Goal: Information Seeking & Learning: Learn about a topic

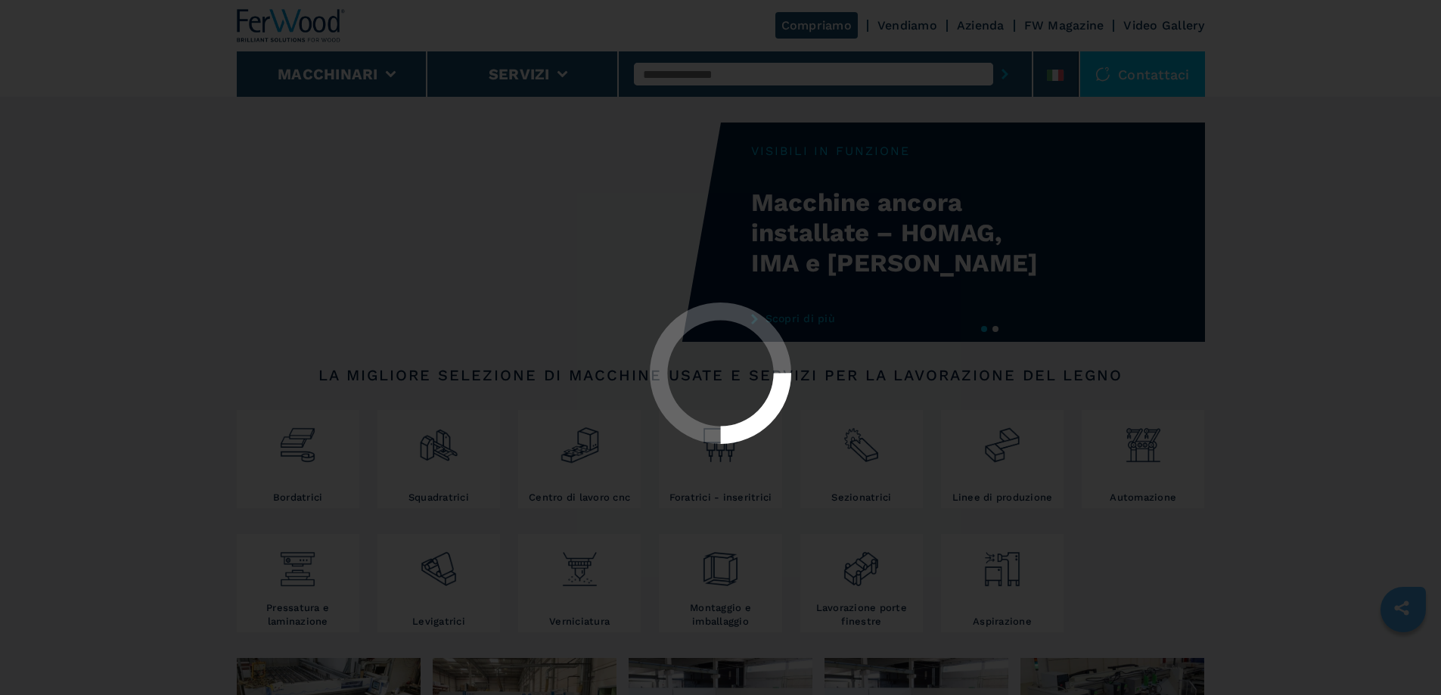
select select "**********"
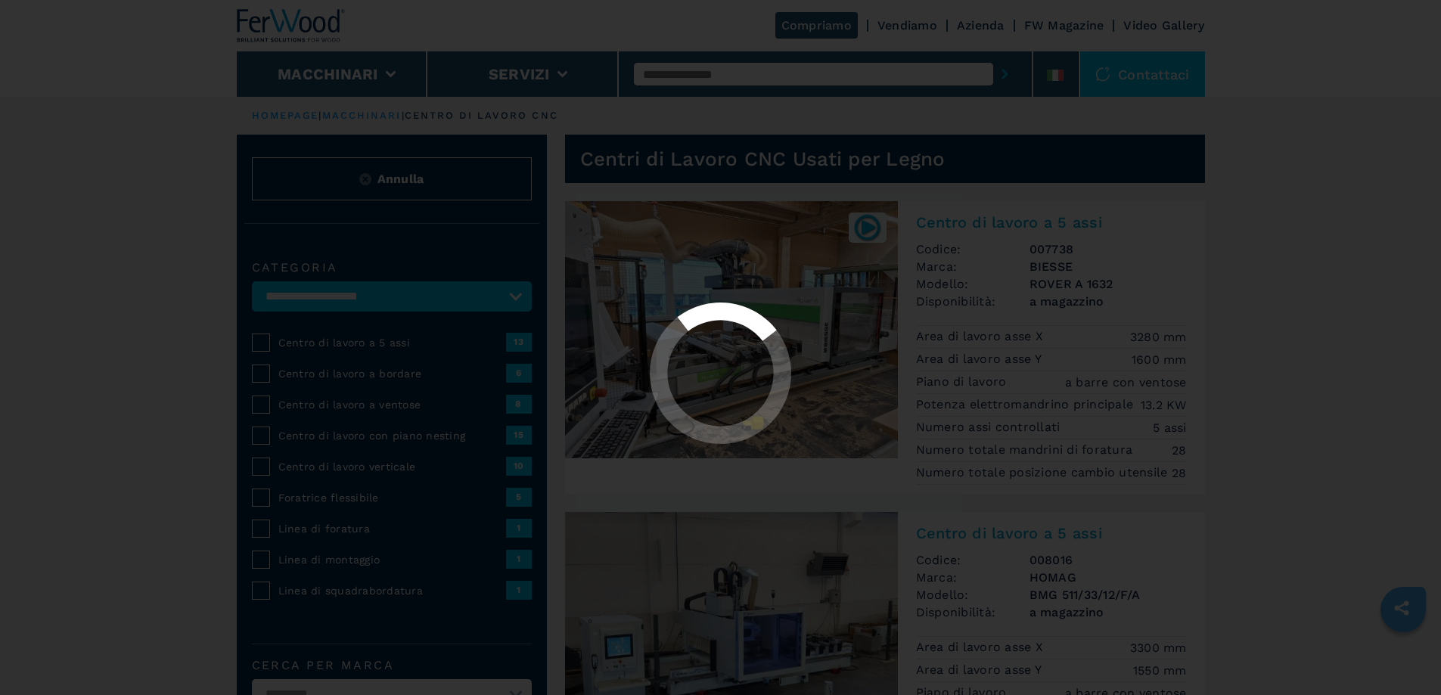
select select "**********"
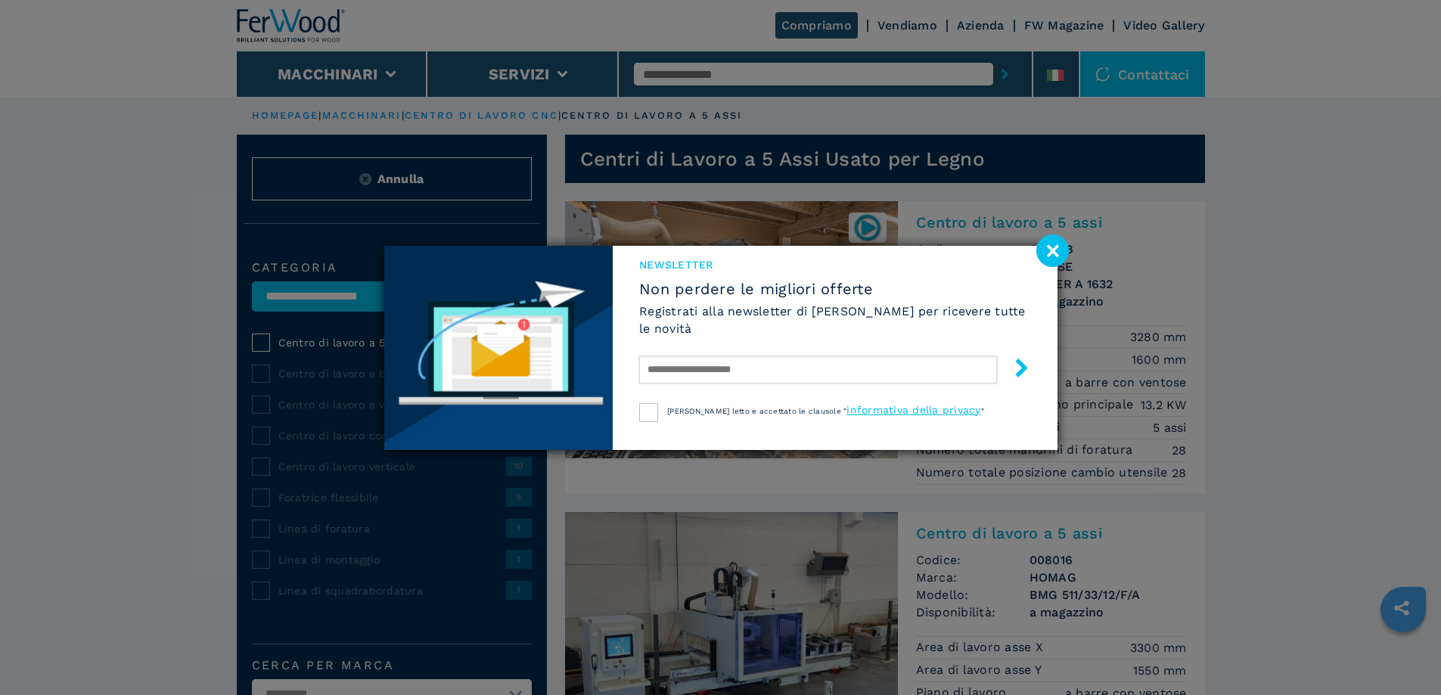
click at [837, 370] on input "text" at bounding box center [817, 369] width 357 height 27
type input "**********"
click at [658, 416] on div at bounding box center [648, 412] width 19 height 19
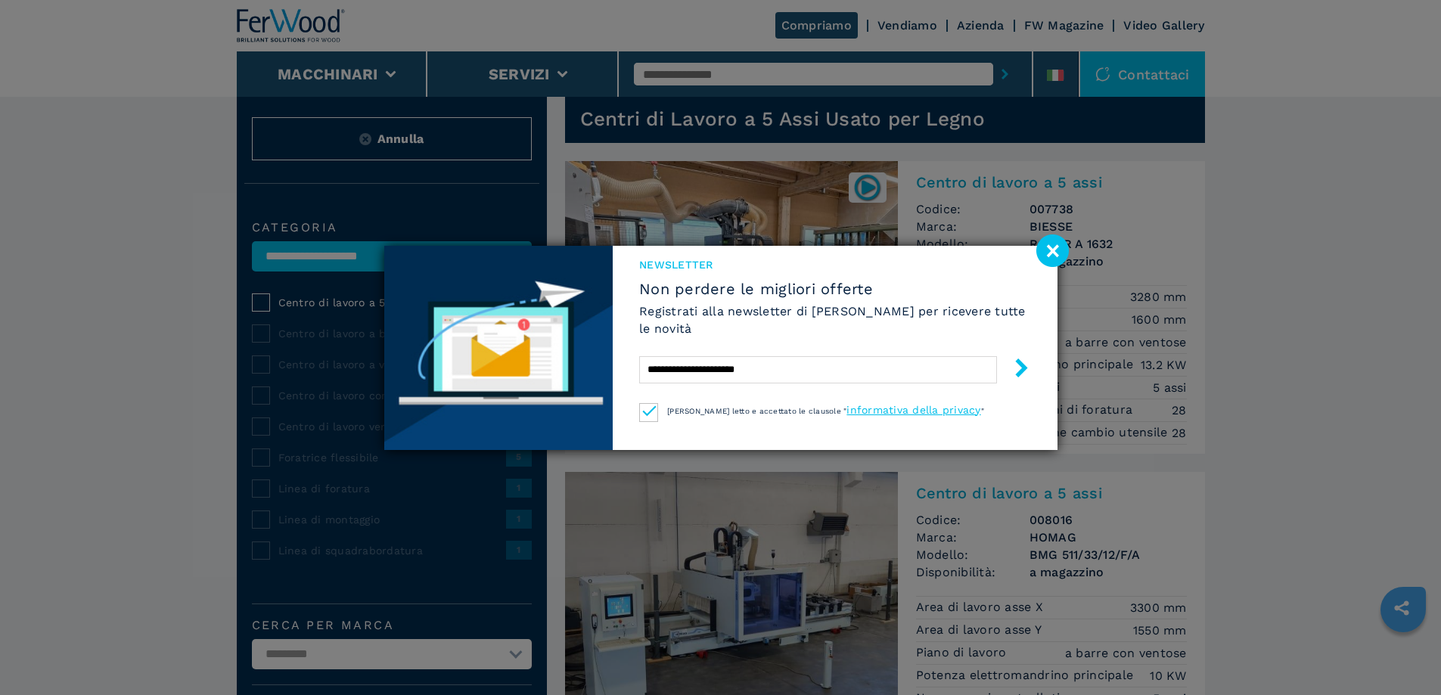
scroll to position [76, 0]
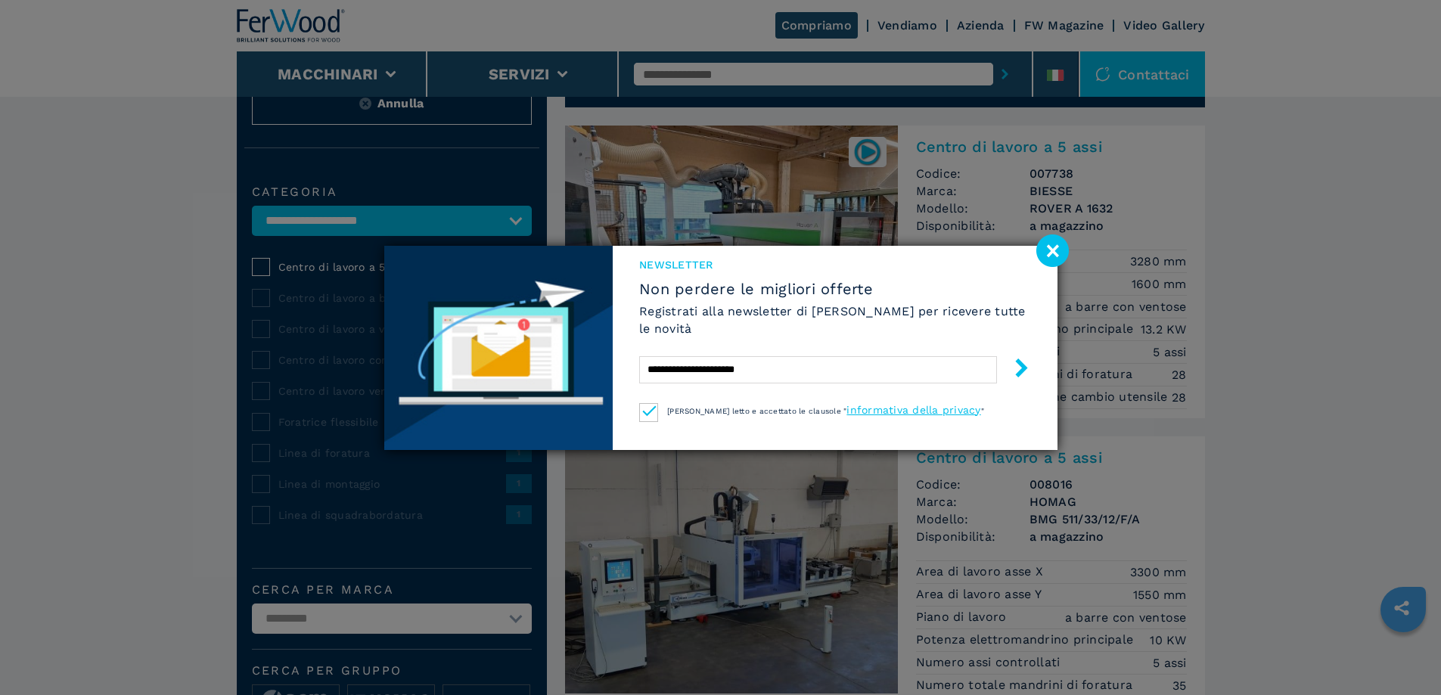
click at [1024, 367] on icon "submit-button" at bounding box center [1021, 368] width 12 height 19
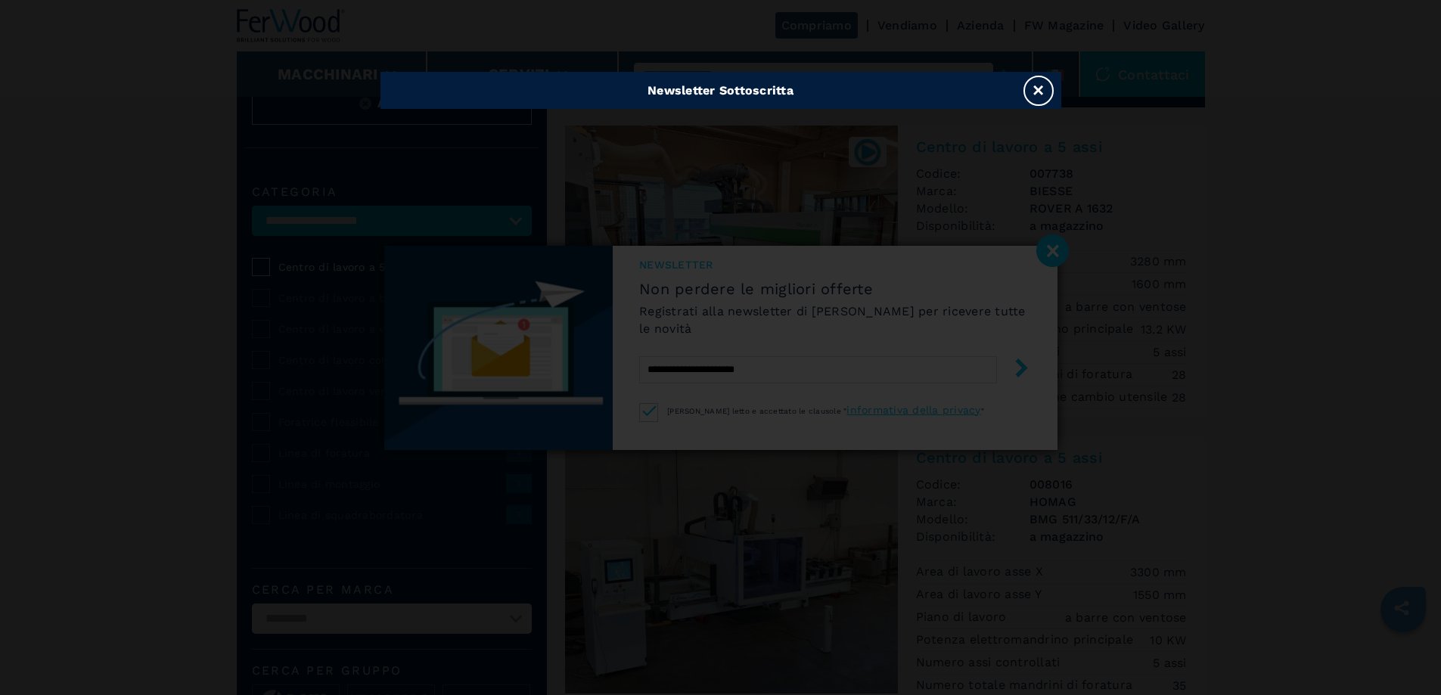
click at [1034, 83] on button "×" at bounding box center [1039, 91] width 30 height 30
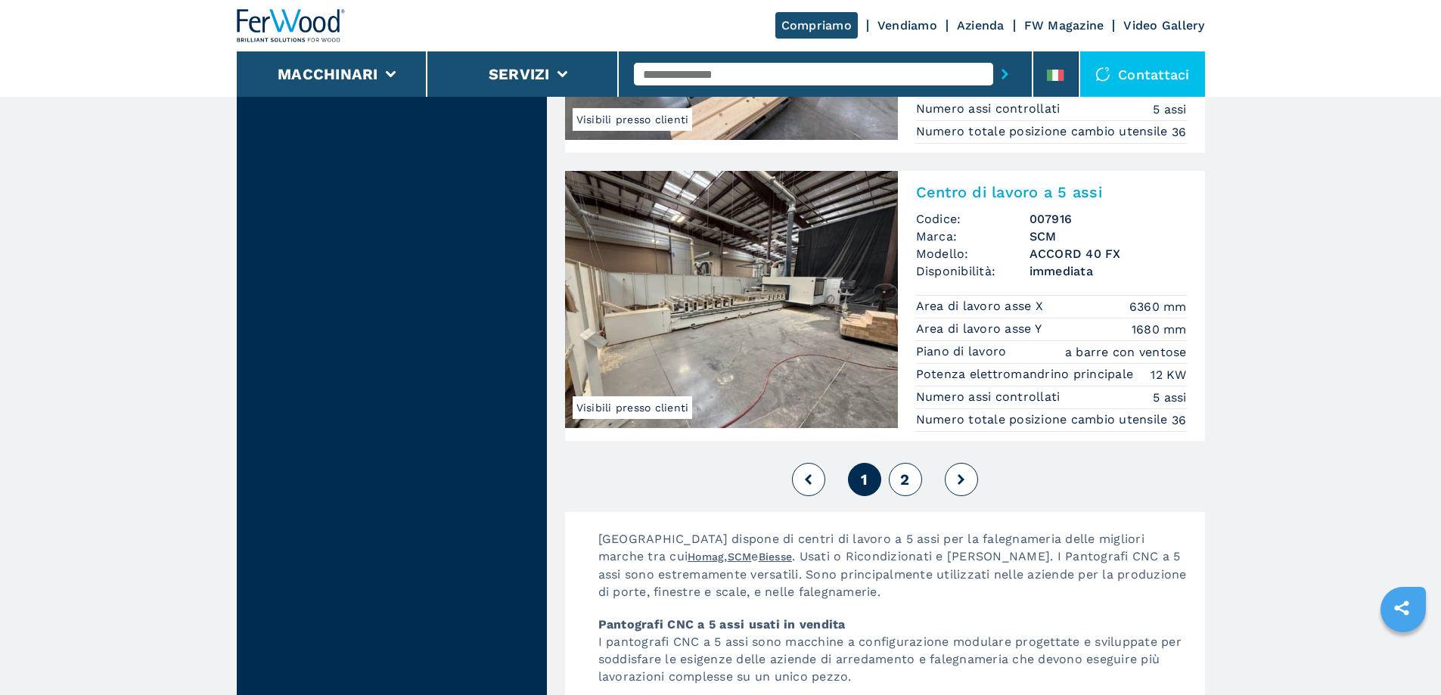
scroll to position [3632, 0]
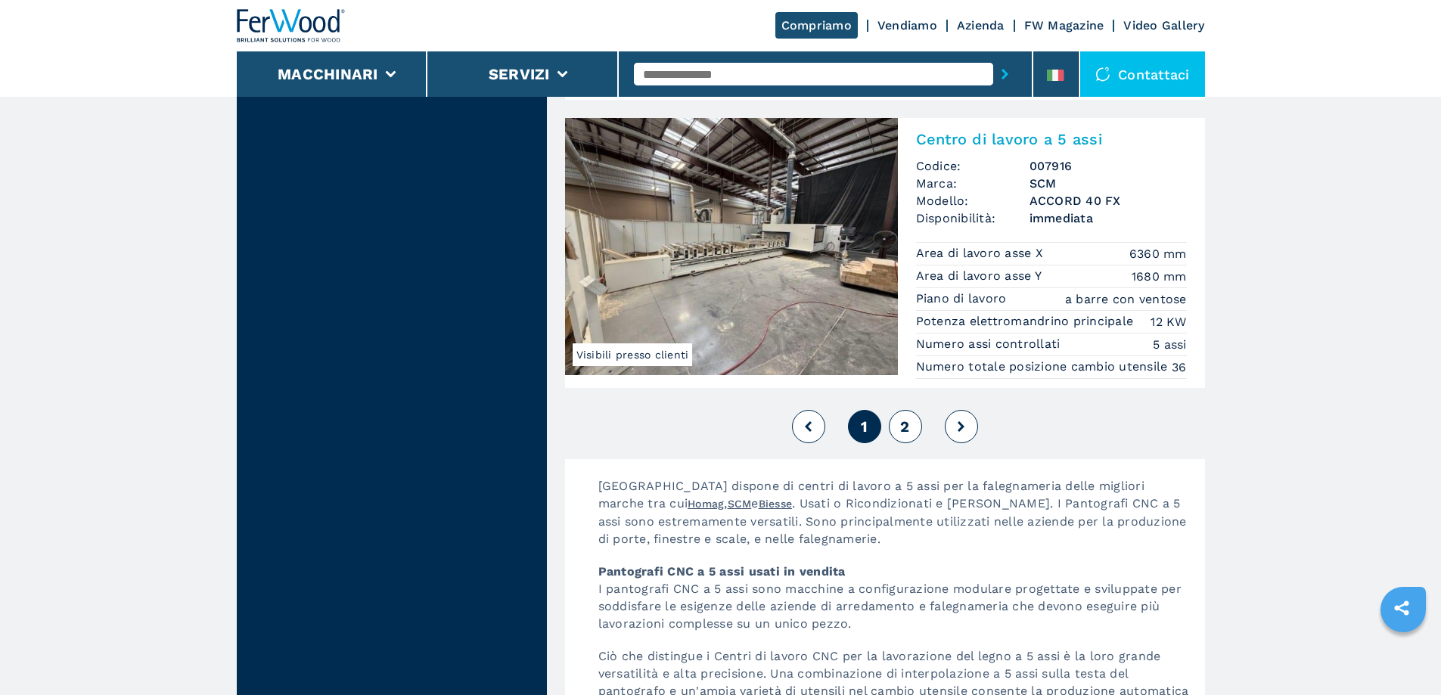
click at [906, 436] on span "2" at bounding box center [904, 427] width 9 height 18
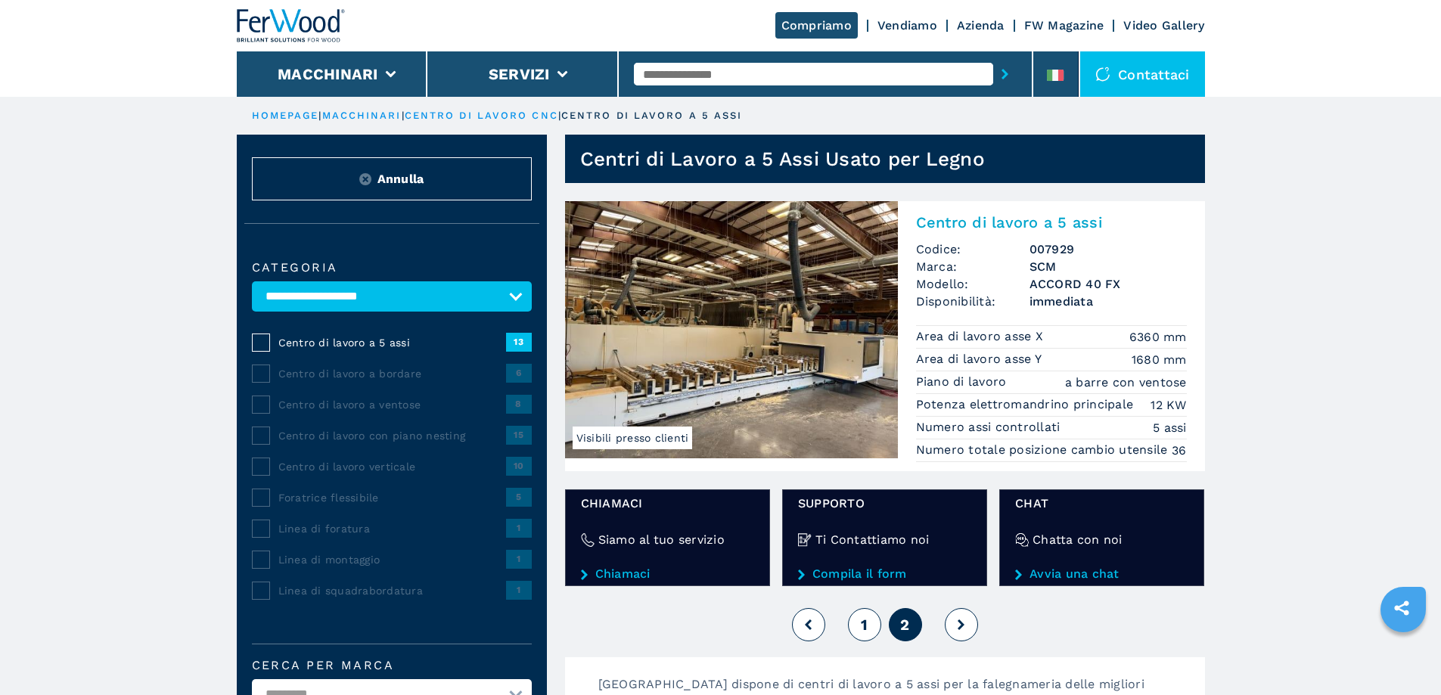
click at [863, 617] on span "1" at bounding box center [864, 625] width 7 height 18
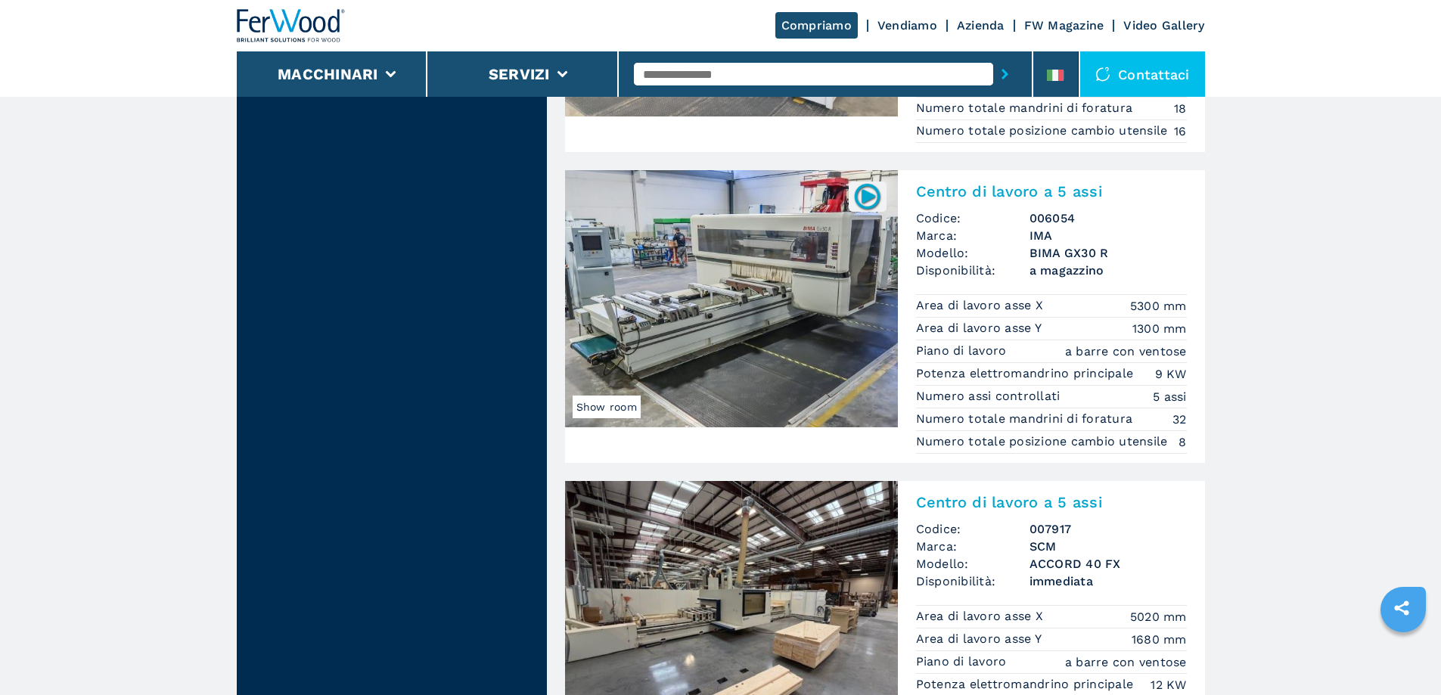
scroll to position [3178, 0]
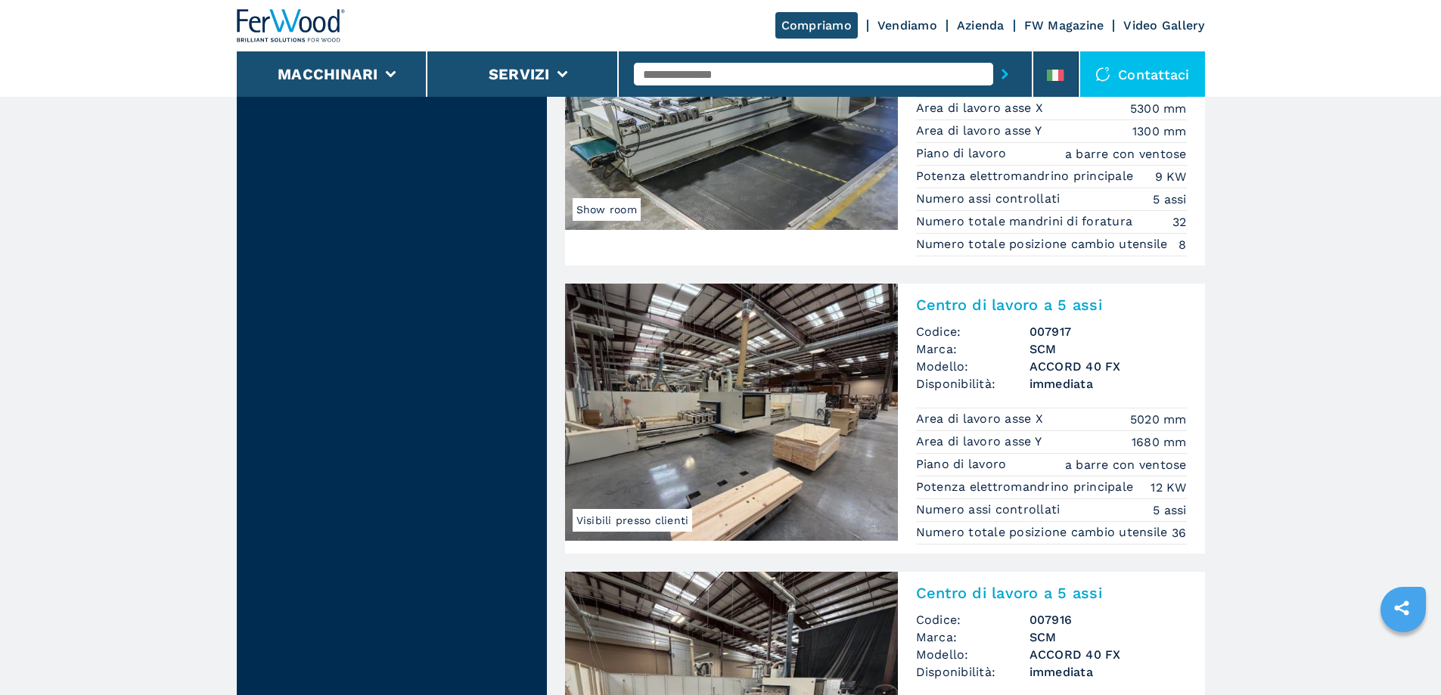
click at [789, 434] on img at bounding box center [731, 412] width 333 height 257
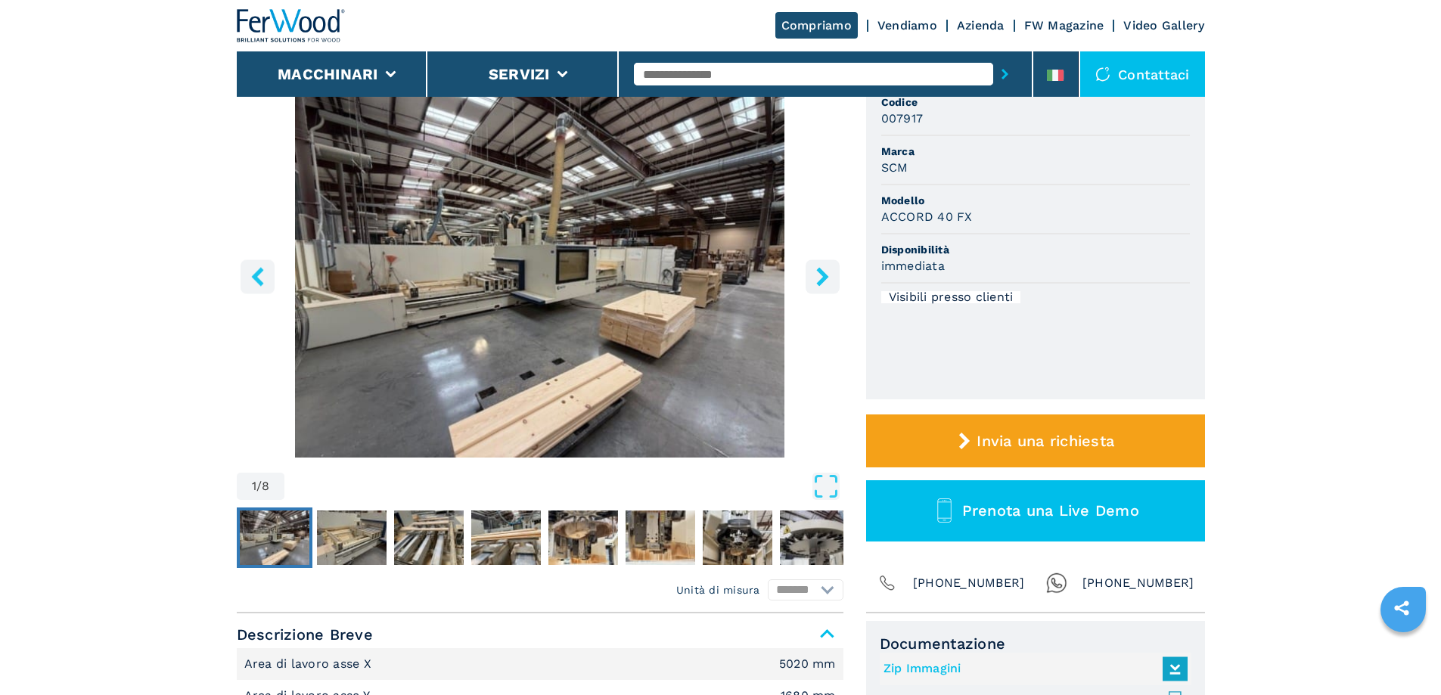
scroll to position [151, 0]
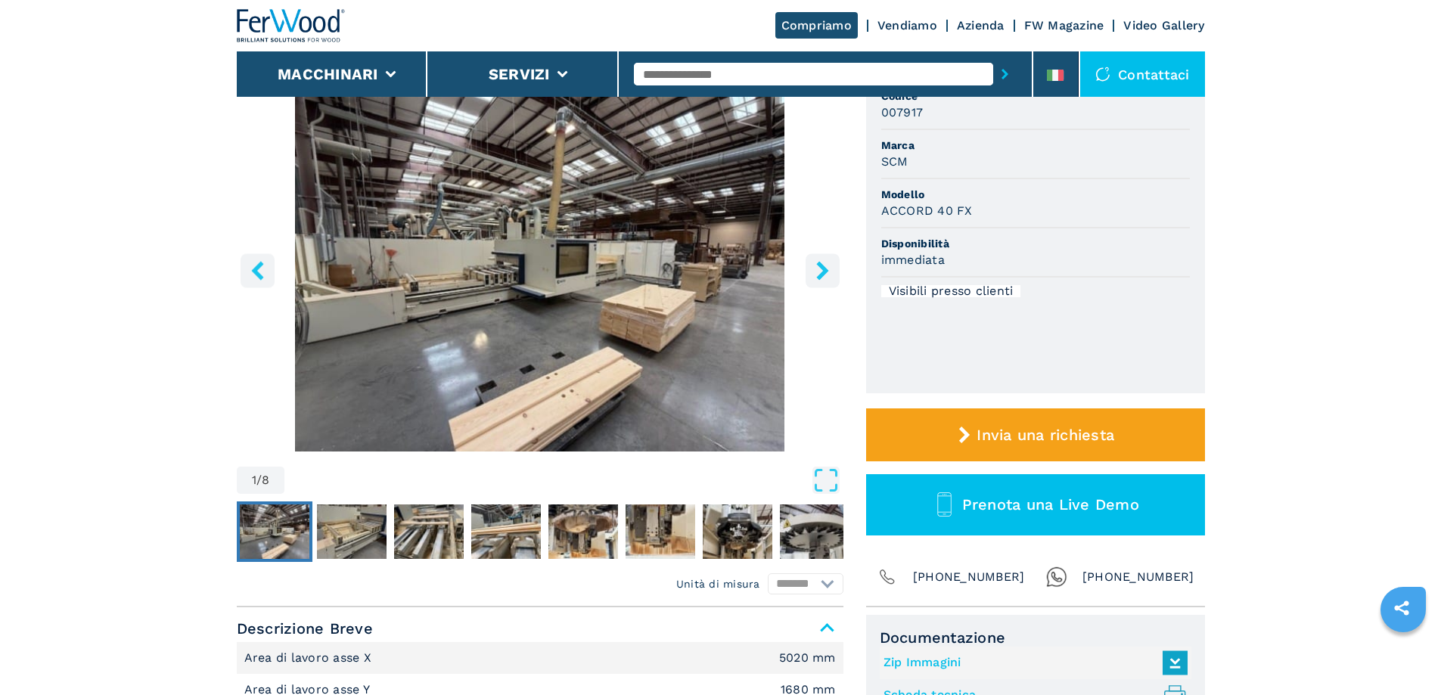
click at [695, 268] on img "Go to Slide 1" at bounding box center [540, 268] width 607 height 367
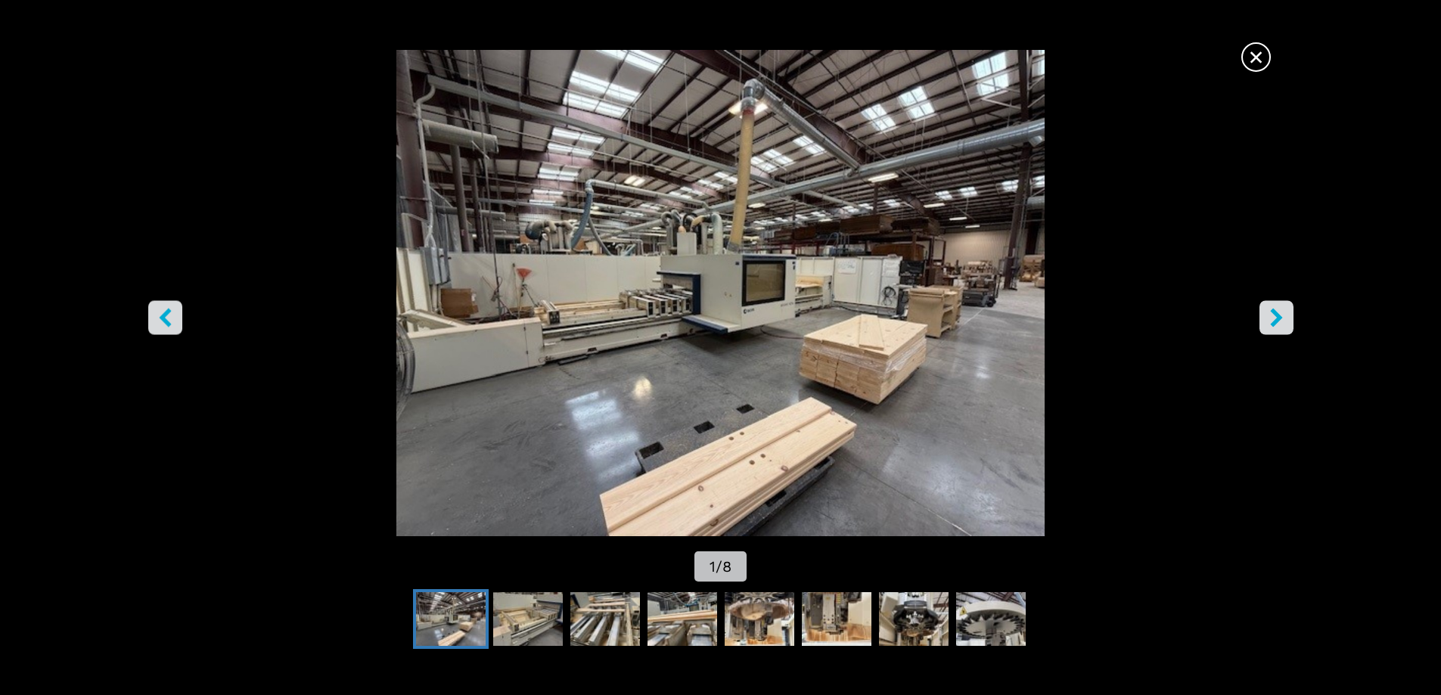
click at [1270, 319] on icon "right-button" at bounding box center [1276, 317] width 19 height 19
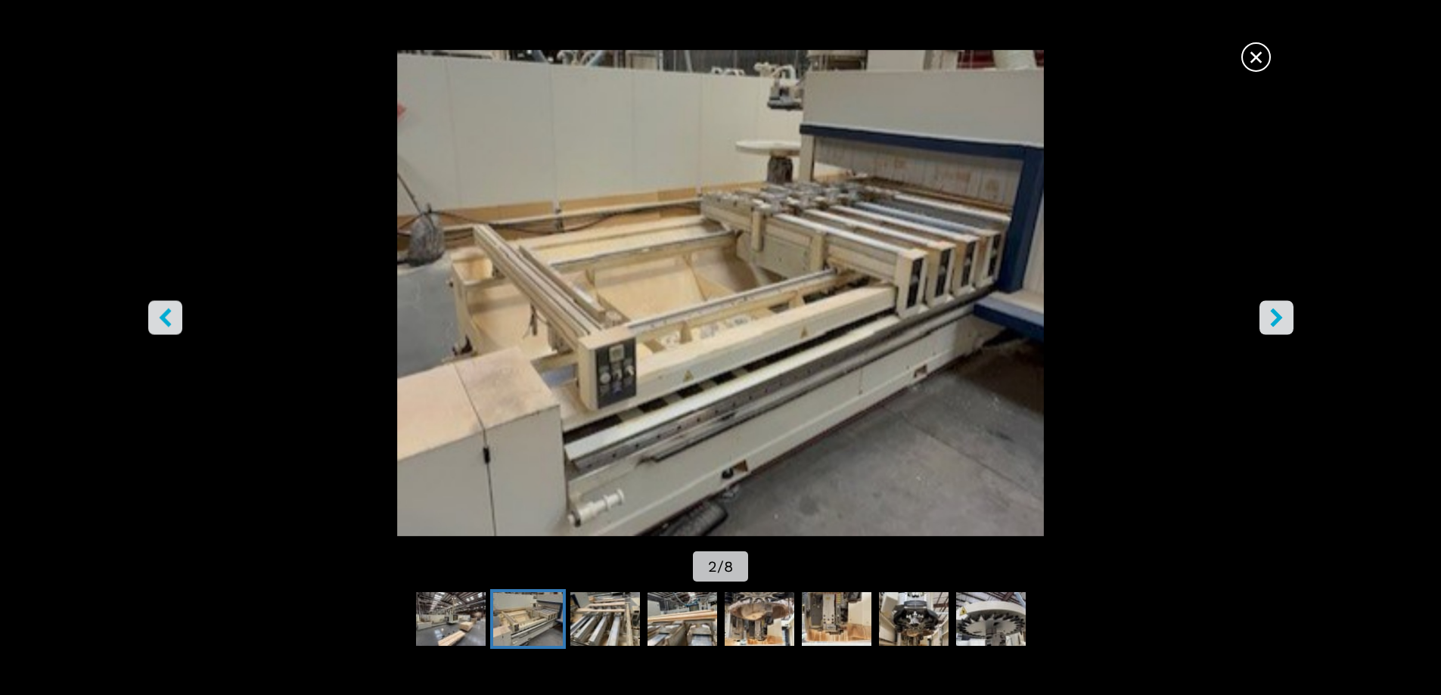
click at [1270, 319] on icon "right-button" at bounding box center [1276, 317] width 19 height 19
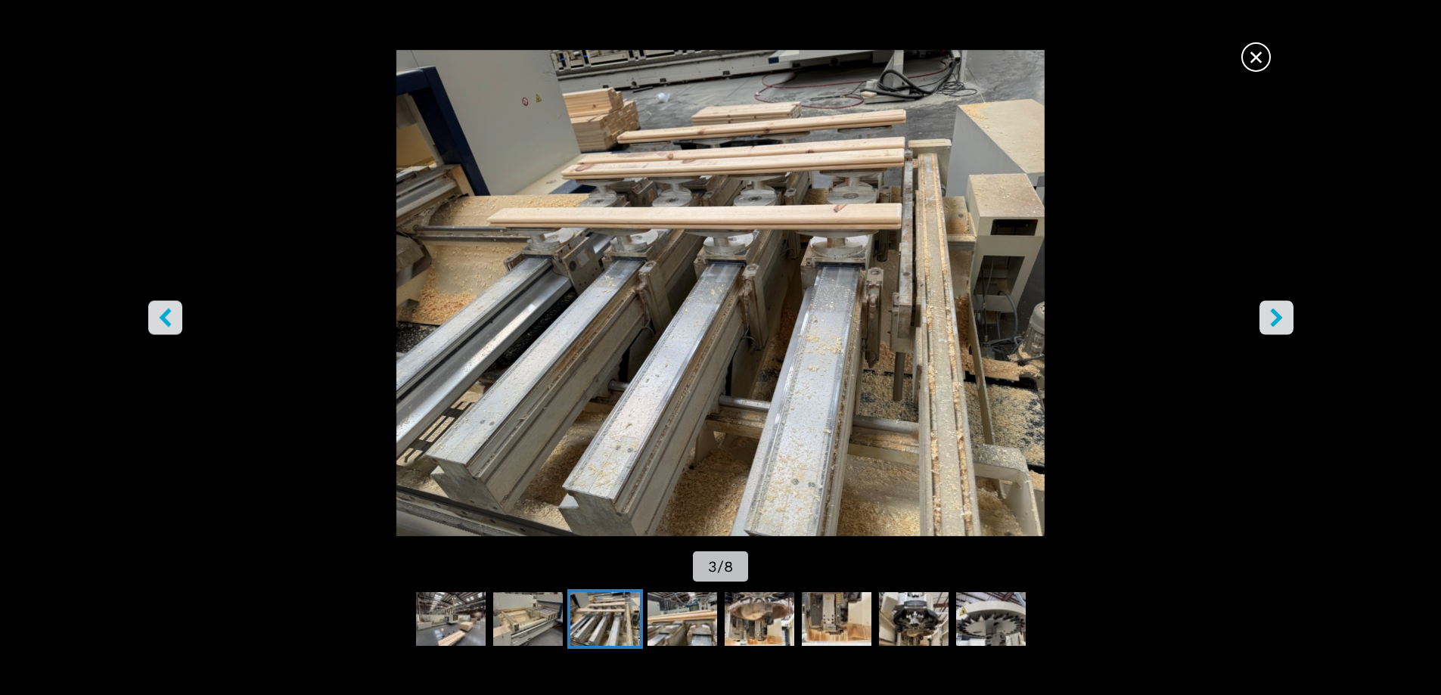
click at [1270, 319] on icon "right-button" at bounding box center [1276, 317] width 19 height 19
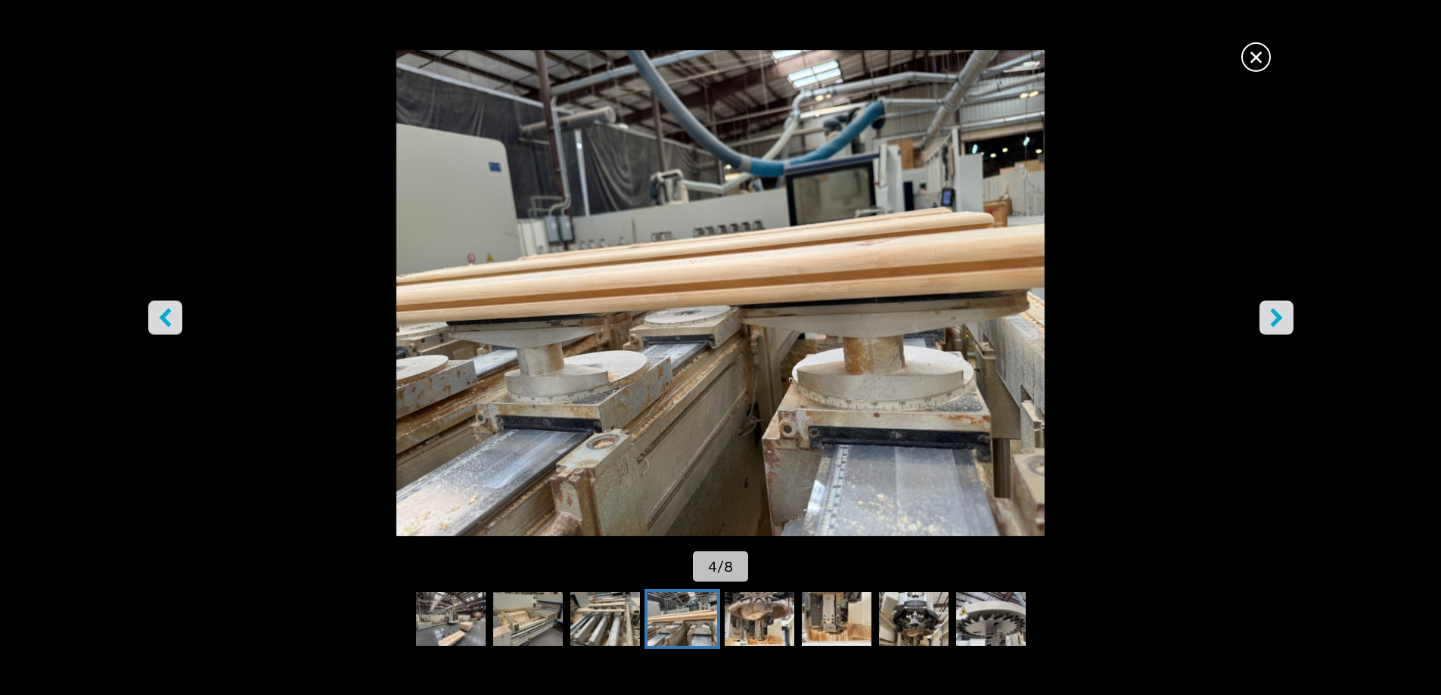
click at [1270, 319] on icon "right-button" at bounding box center [1276, 317] width 19 height 19
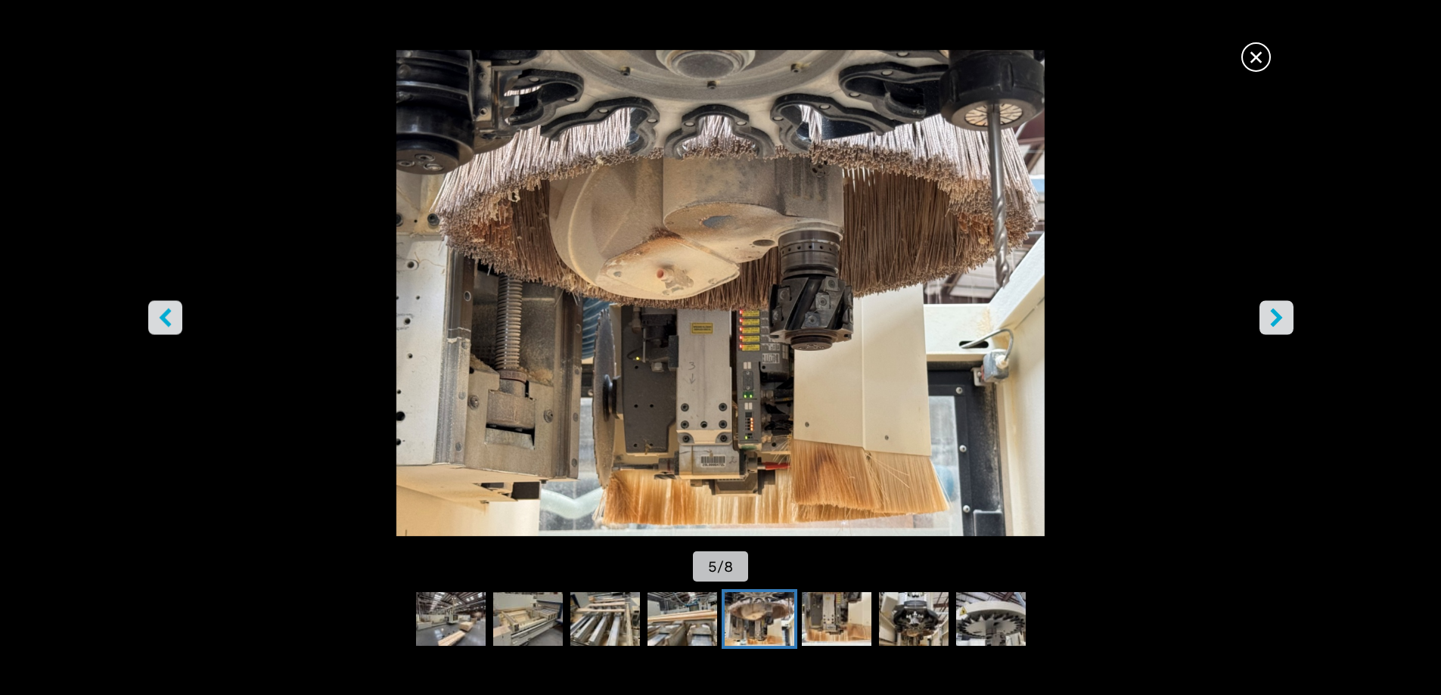
click at [1270, 319] on icon "right-button" at bounding box center [1276, 317] width 19 height 19
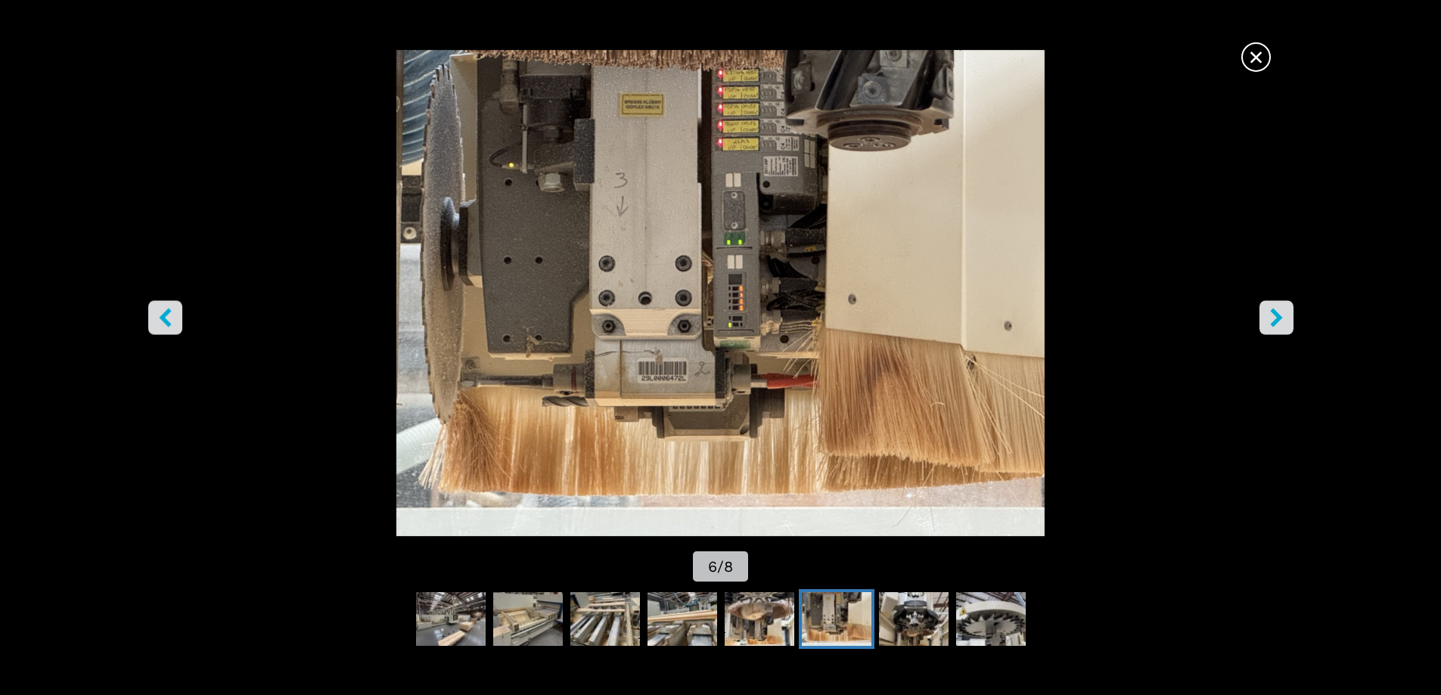
click at [1270, 319] on icon "right-button" at bounding box center [1276, 317] width 19 height 19
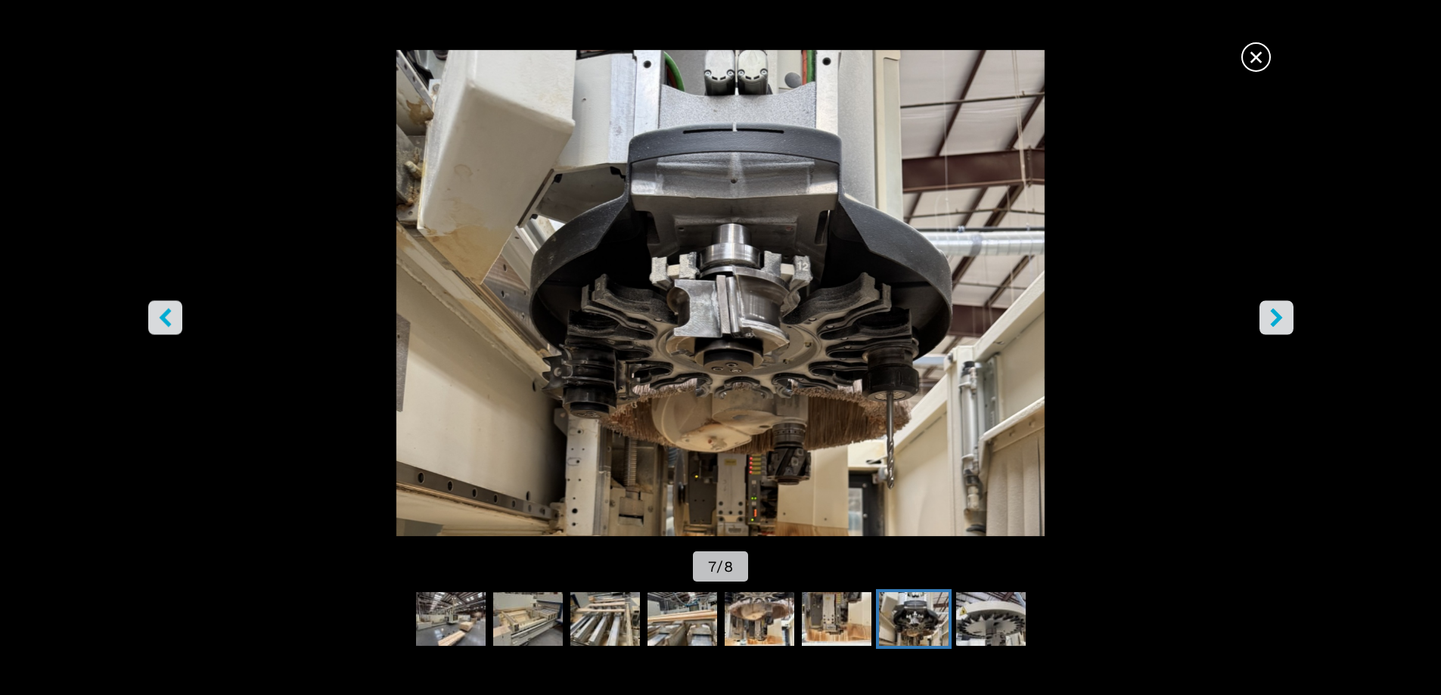
click at [1270, 319] on icon "right-button" at bounding box center [1276, 317] width 19 height 19
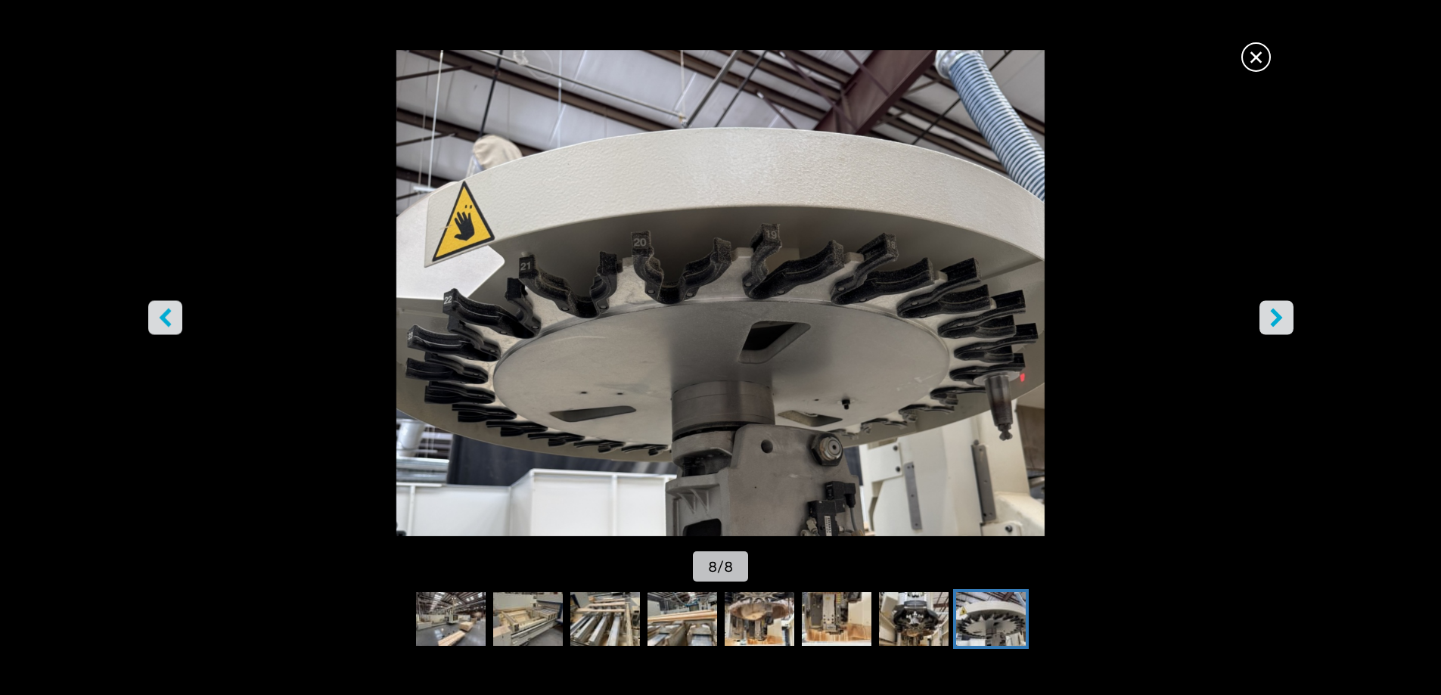
click at [1270, 319] on icon "right-button" at bounding box center [1276, 317] width 19 height 19
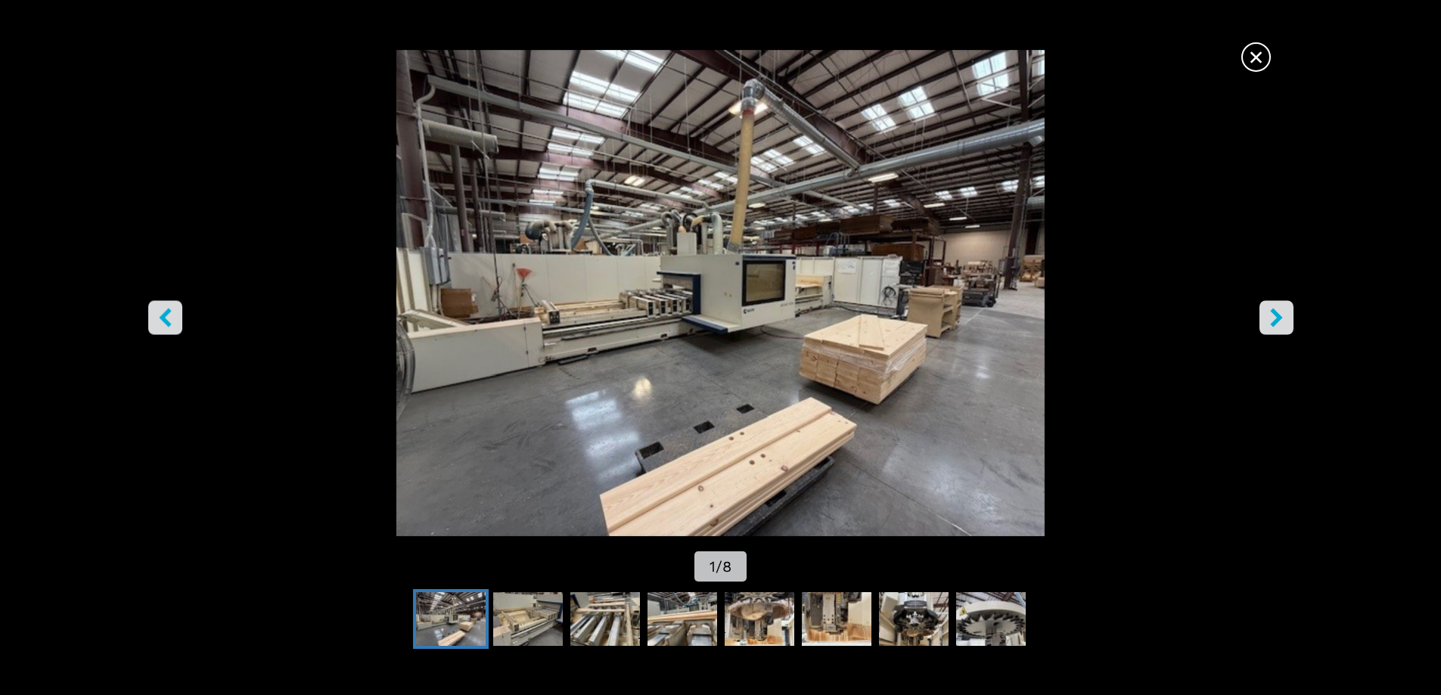
click at [1270, 319] on icon "right-button" at bounding box center [1276, 317] width 19 height 19
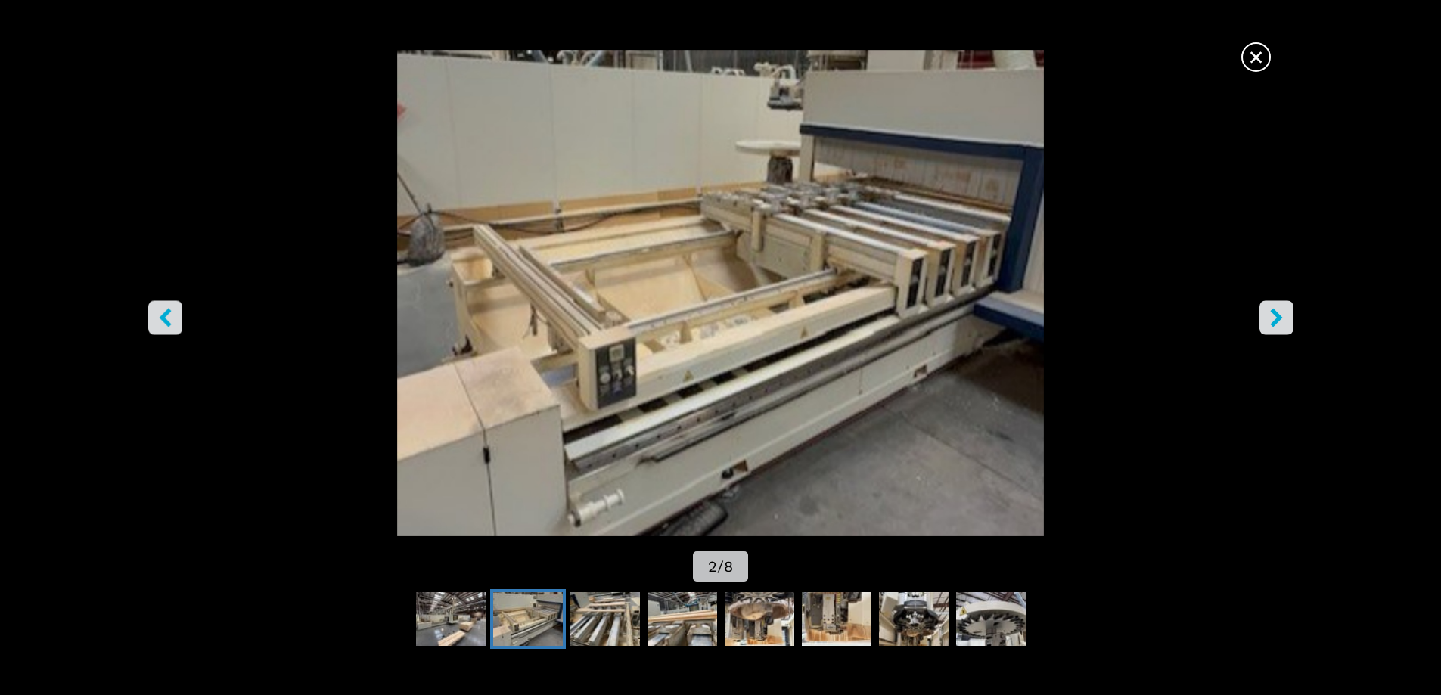
click at [1260, 58] on span "×" at bounding box center [1256, 54] width 26 height 26
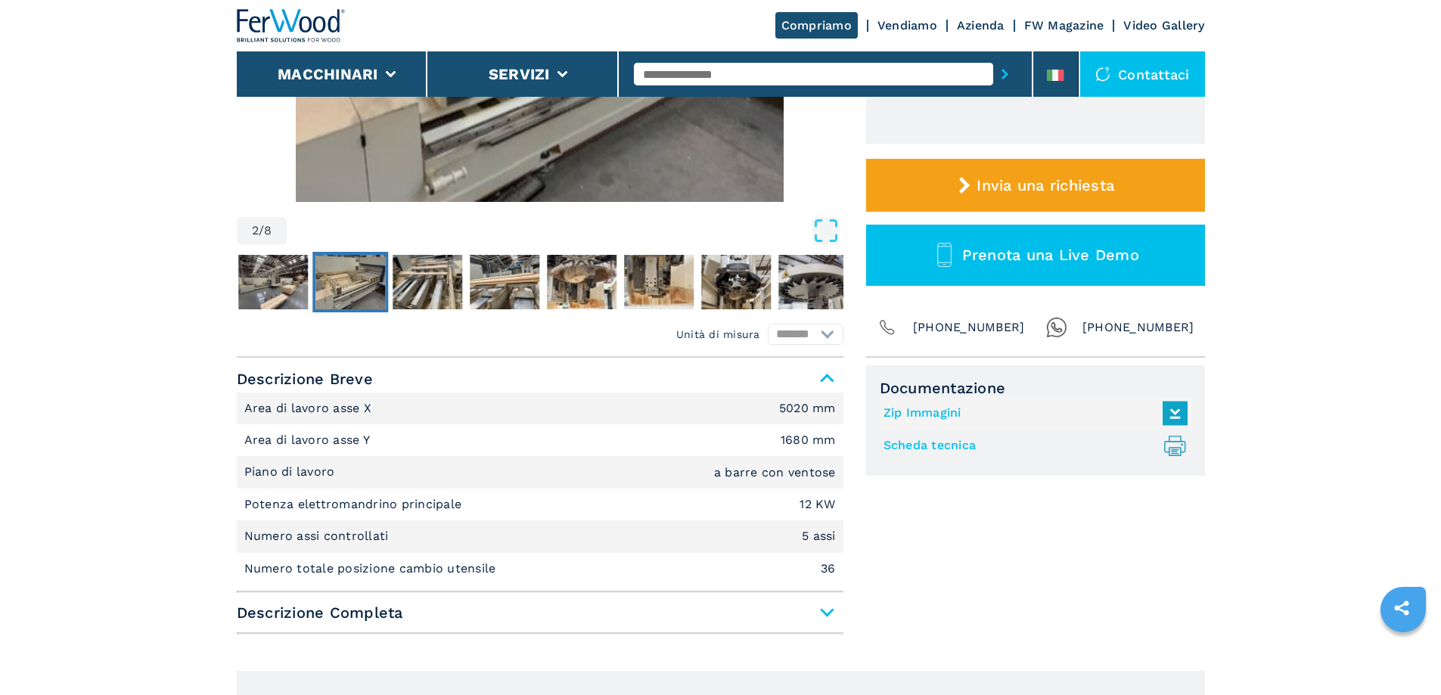
scroll to position [454, 0]
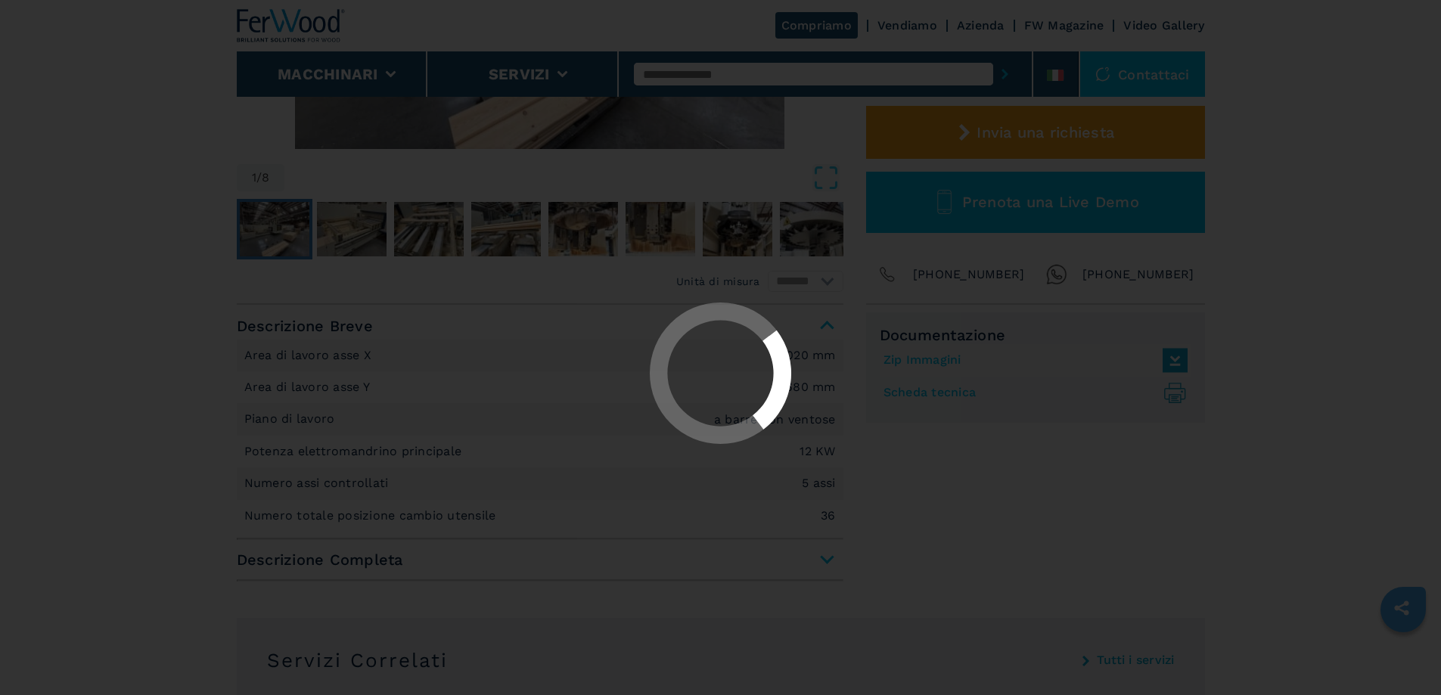
select select "**********"
